Goal: Information Seeking & Learning: Learn about a topic

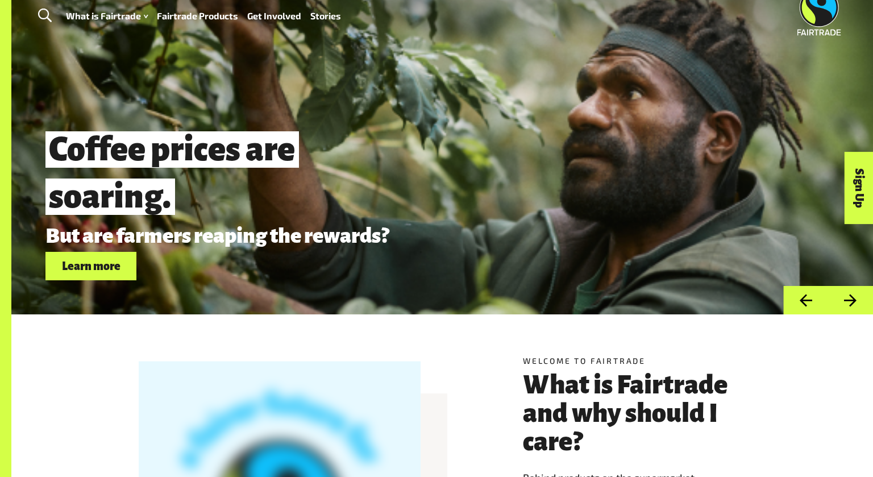
scroll to position [41, 0]
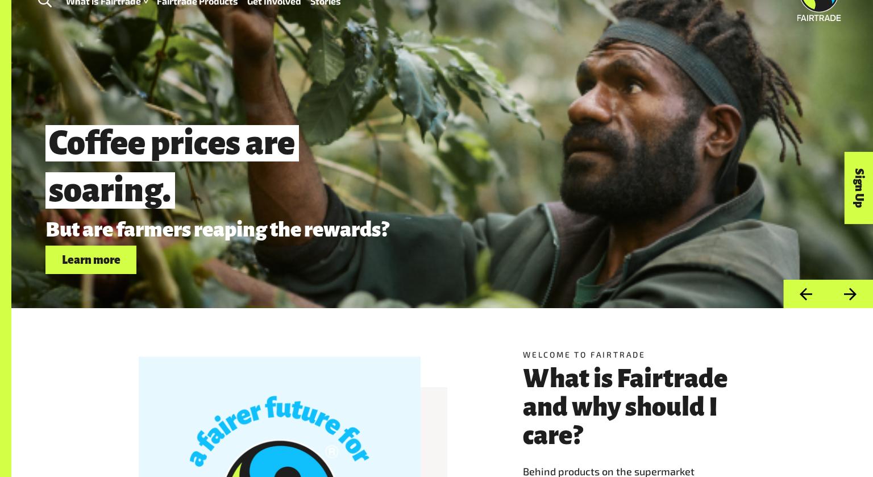
click at [101, 263] on link "Learn more" at bounding box center [90, 260] width 91 height 29
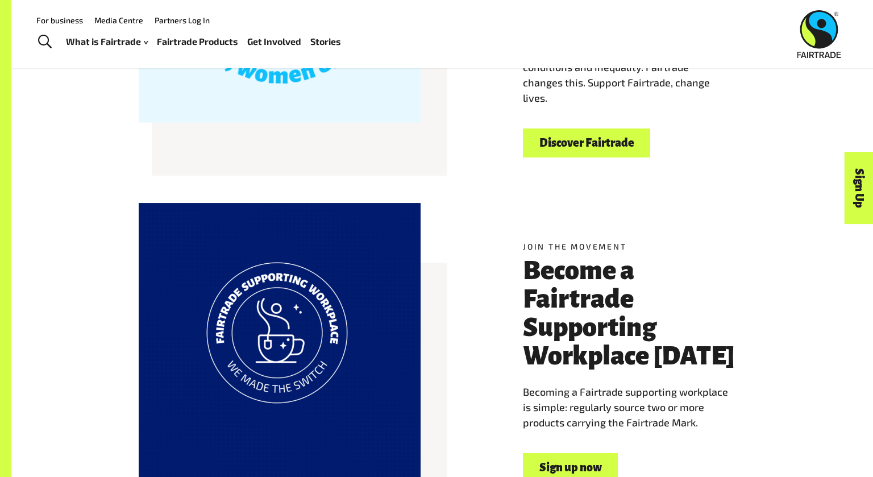
scroll to position [504, 0]
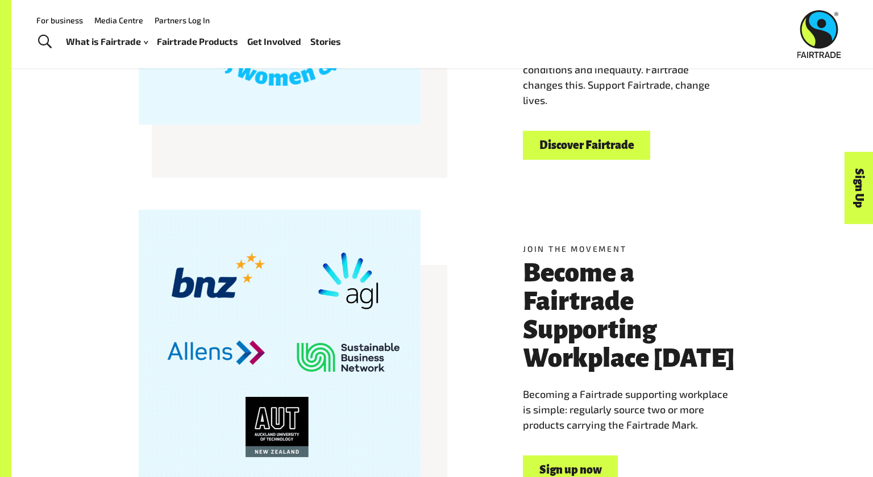
click at [589, 150] on link "Discover Fairtrade" at bounding box center [586, 145] width 127 height 29
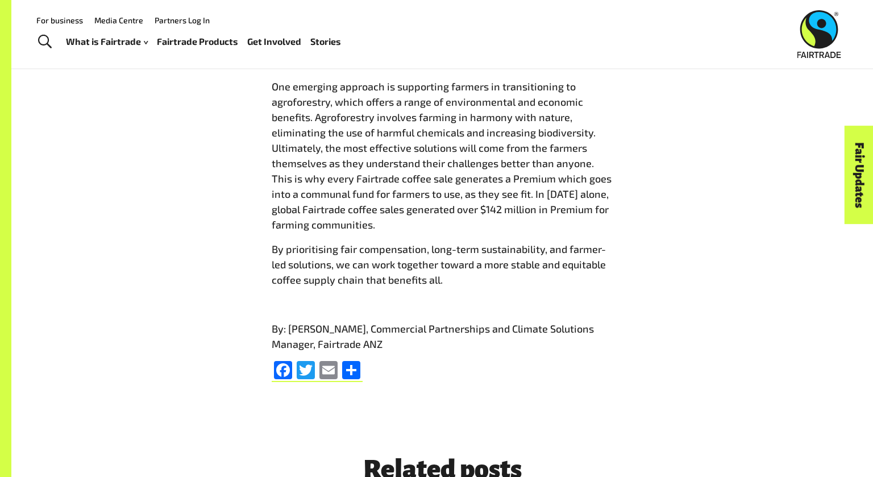
scroll to position [1245, 0]
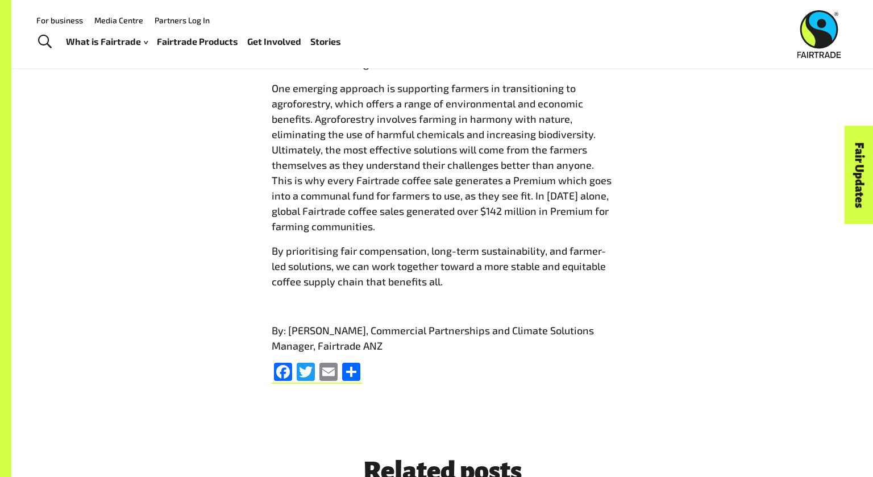
click at [439, 148] on p "One emerging approach is supporting farmers in transitioning to agroforestry, w…" at bounding box center [442, 157] width 341 height 153
click at [567, 103] on p "One emerging approach is supporting farmers in transitioning to agroforestry, w…" at bounding box center [442, 157] width 341 height 153
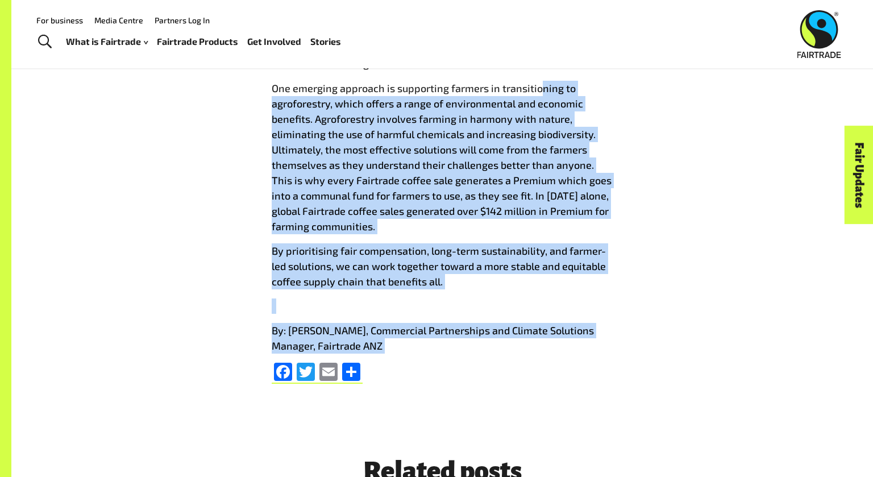
drag, startPoint x: 541, startPoint y: 92, endPoint x: 580, endPoint y: 404, distance: 314.5
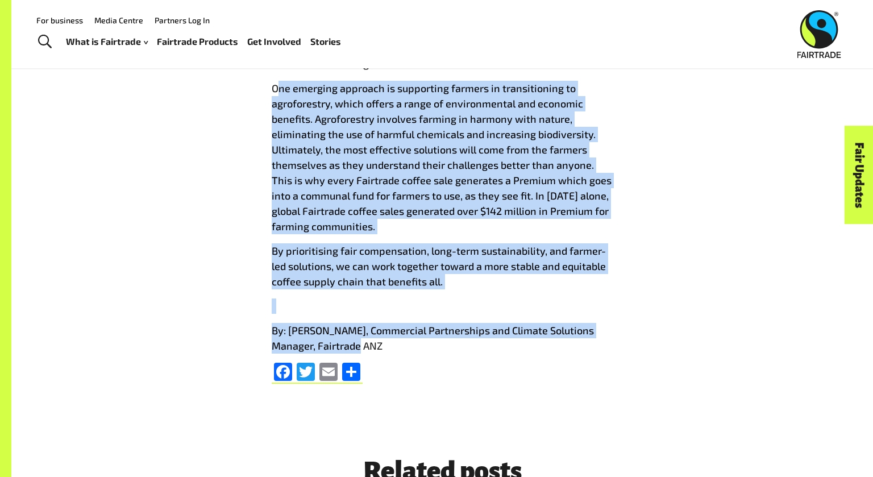
drag, startPoint x: 335, startPoint y: 345, endPoint x: 275, endPoint y: 73, distance: 278.3
drag, startPoint x: 272, startPoint y: 85, endPoint x: 416, endPoint y: 343, distance: 295.0
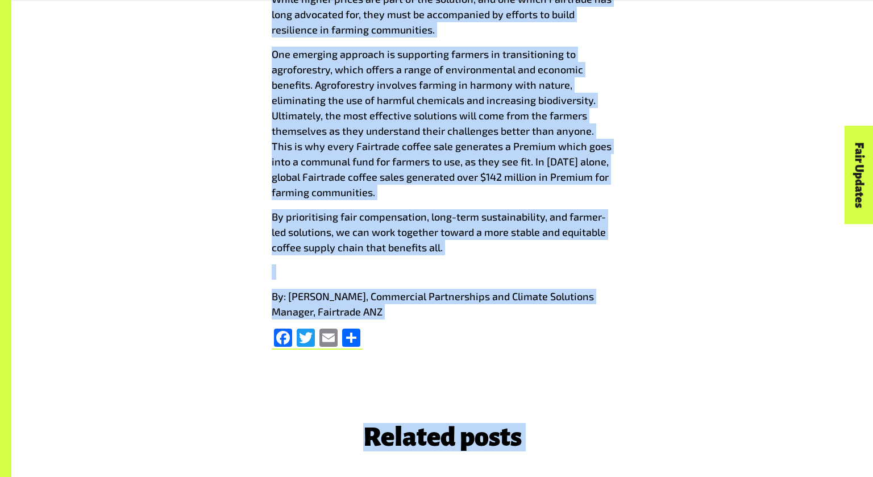
scroll to position [1304, 0]
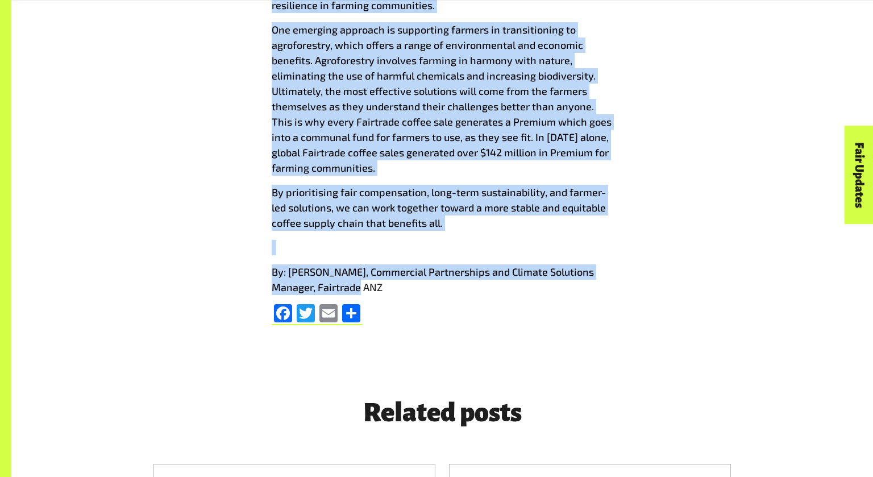
drag, startPoint x: 273, startPoint y: 115, endPoint x: 460, endPoint y: 290, distance: 255.4
copy div "A Sustainable Path Forward While higher prices are part of the solution, and on…"
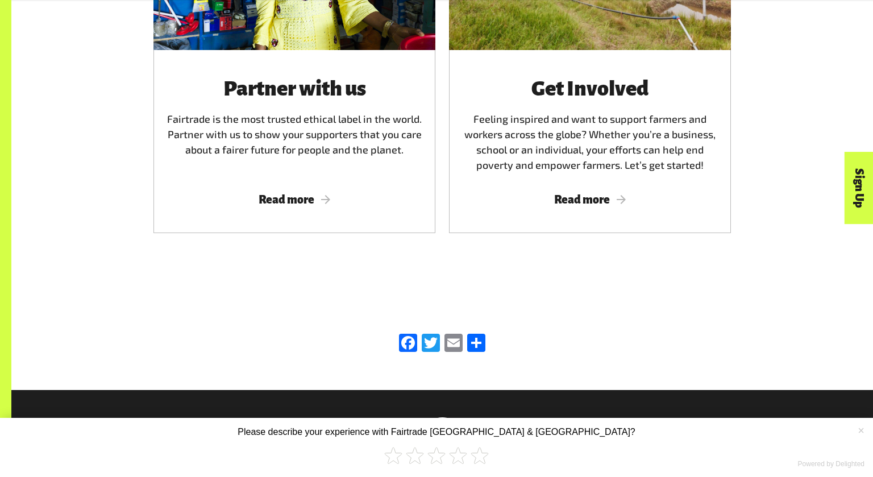
scroll to position [3067, 0]
